Goal: Task Accomplishment & Management: Manage account settings

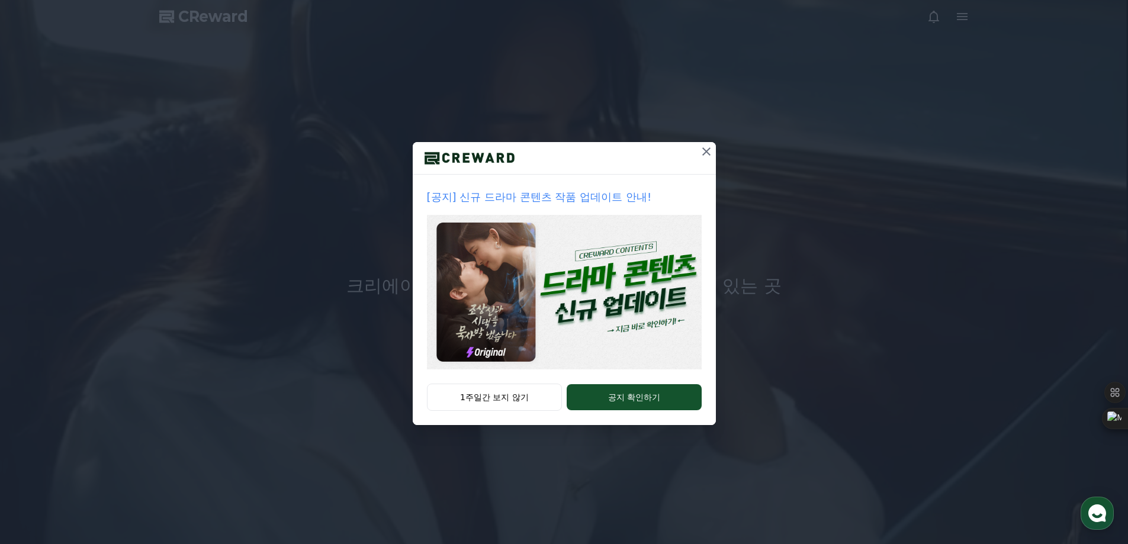
click at [706, 149] on icon at bounding box center [706, 151] width 14 height 14
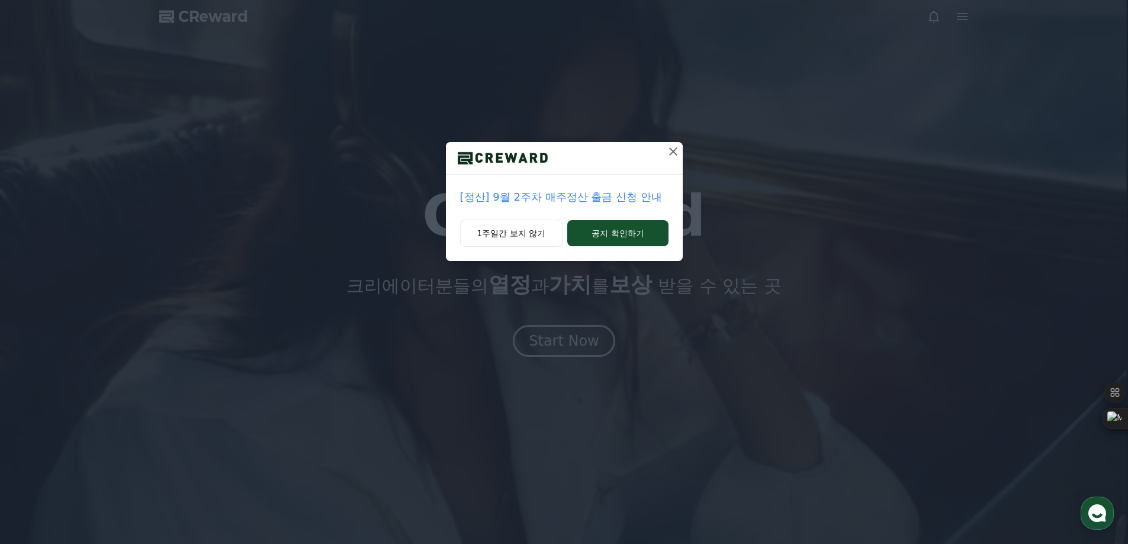
drag, startPoint x: 673, startPoint y: 150, endPoint x: 806, endPoint y: 106, distance: 140.3
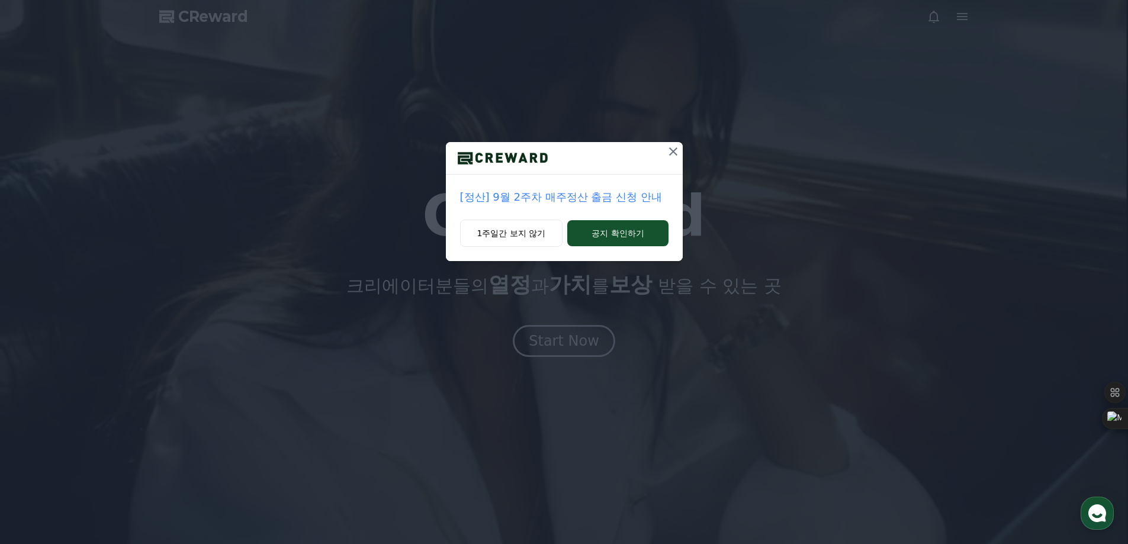
click at [673, 151] on icon at bounding box center [673, 151] width 14 height 14
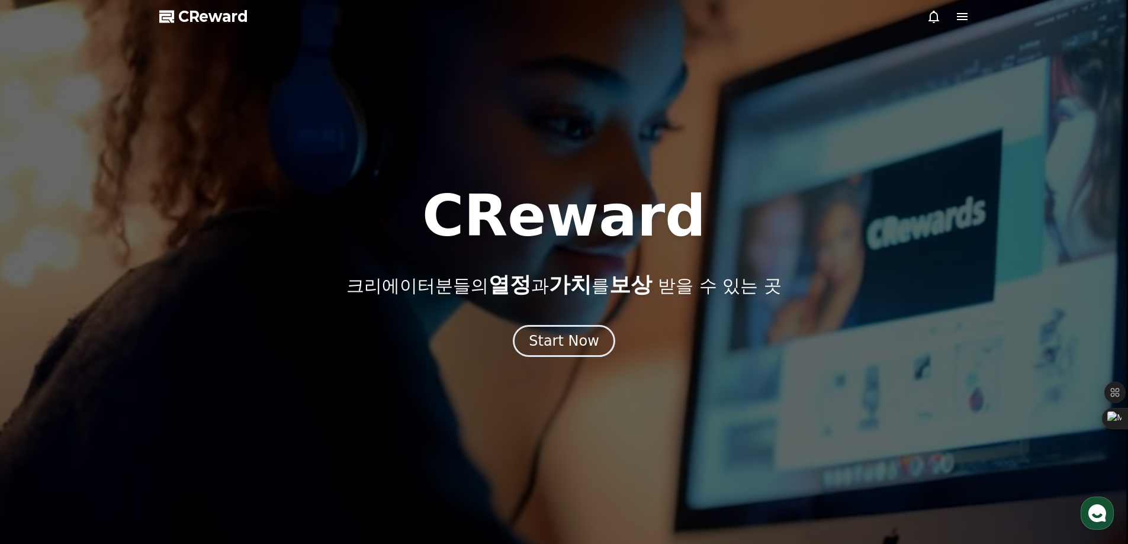
click at [960, 23] on icon at bounding box center [962, 16] width 14 height 14
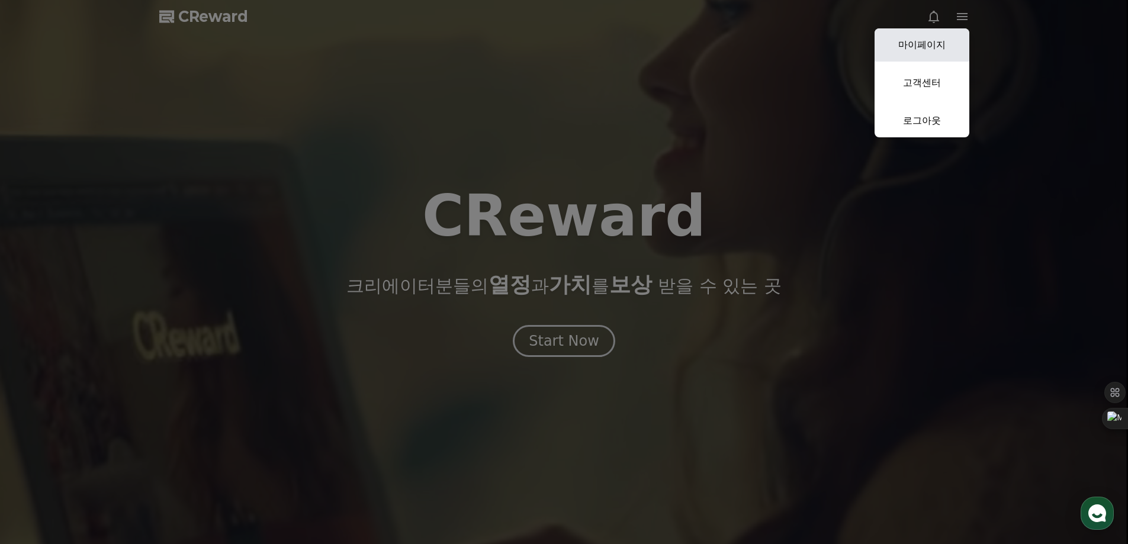
click at [946, 46] on link "마이페이지" at bounding box center [922, 44] width 95 height 33
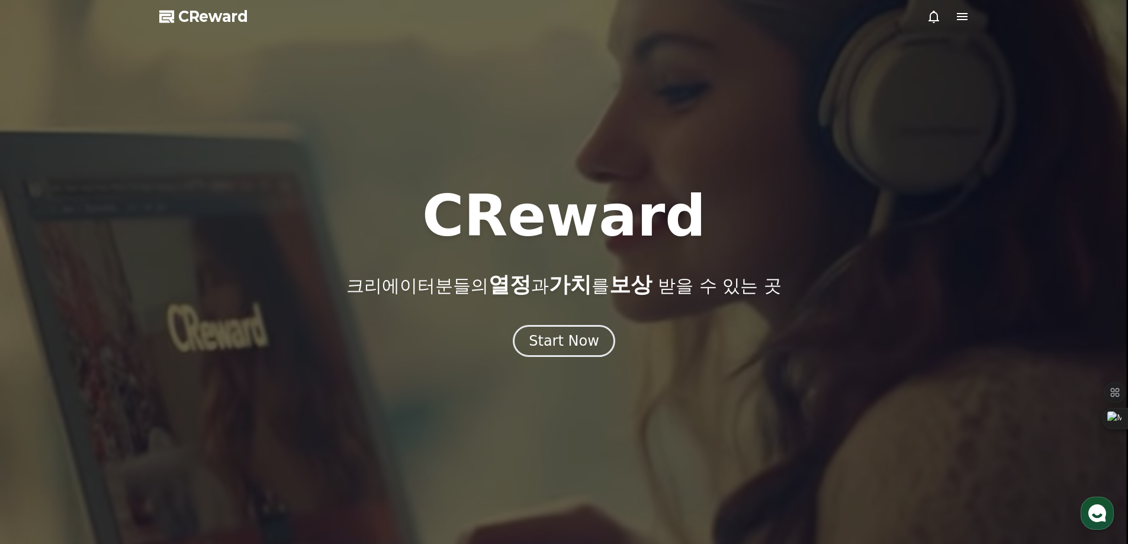
select select "**********"
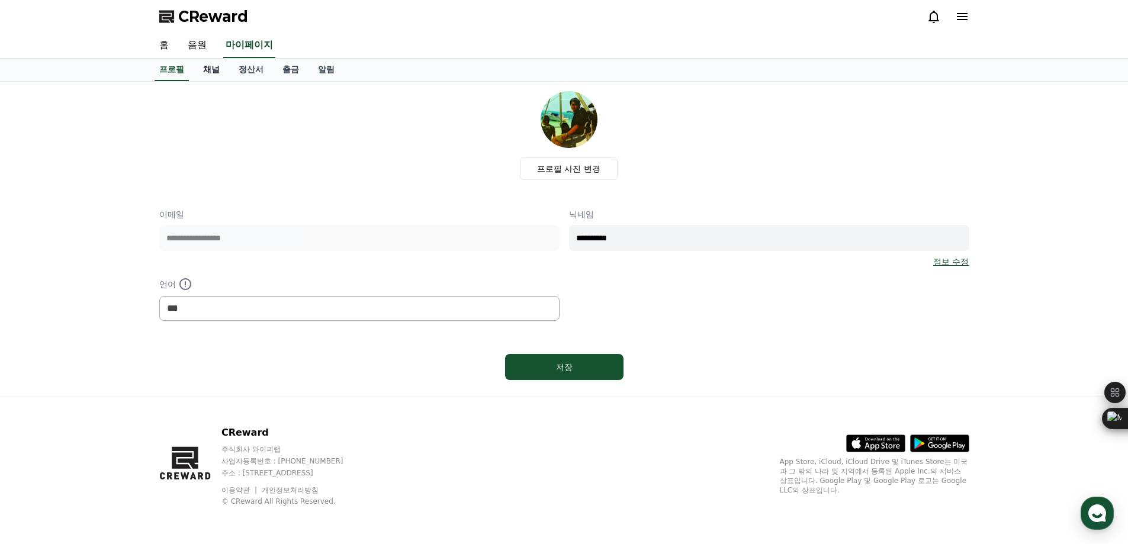
click at [209, 73] on link "채널" at bounding box center [212, 70] width 36 height 23
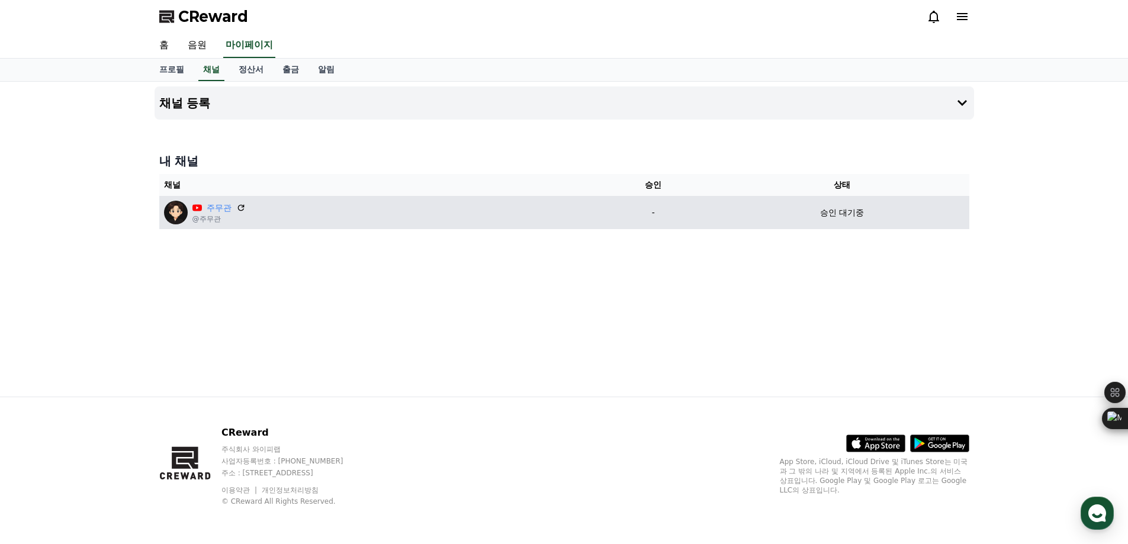
click at [844, 214] on p "승인 대기중" at bounding box center [842, 213] width 44 height 12
click at [237, 204] on icon at bounding box center [241, 208] width 11 height 11
